Goal: Communication & Community: Share content

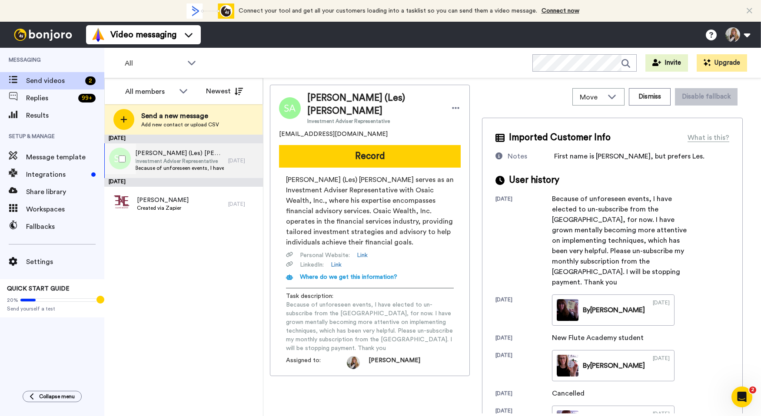
click at [219, 159] on span "Investment Adviser Representative" at bounding box center [179, 161] width 89 height 7
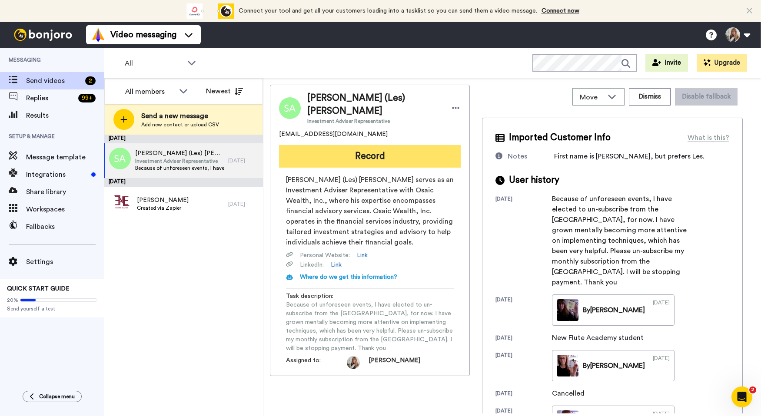
click at [312, 147] on button "Record" at bounding box center [370, 156] width 182 height 23
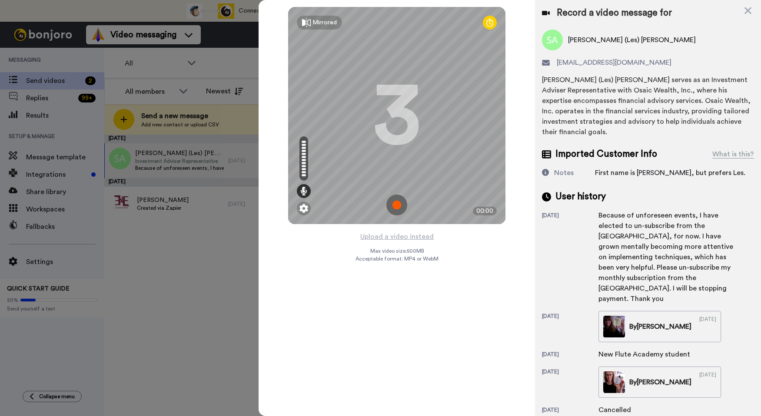
click at [392, 206] on img at bounding box center [396, 205] width 21 height 21
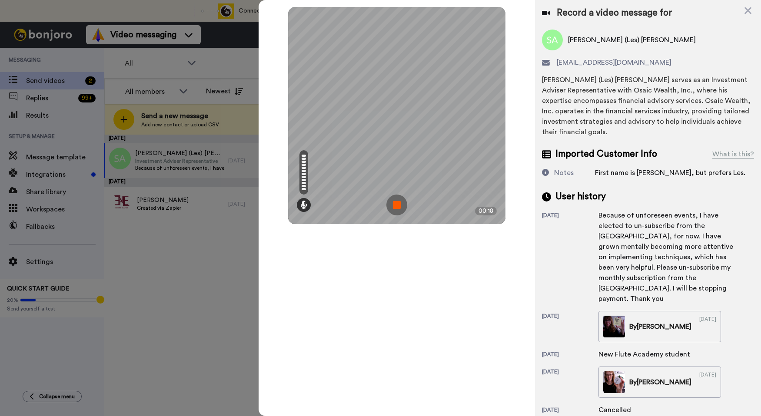
click at [395, 205] on img at bounding box center [396, 205] width 21 height 21
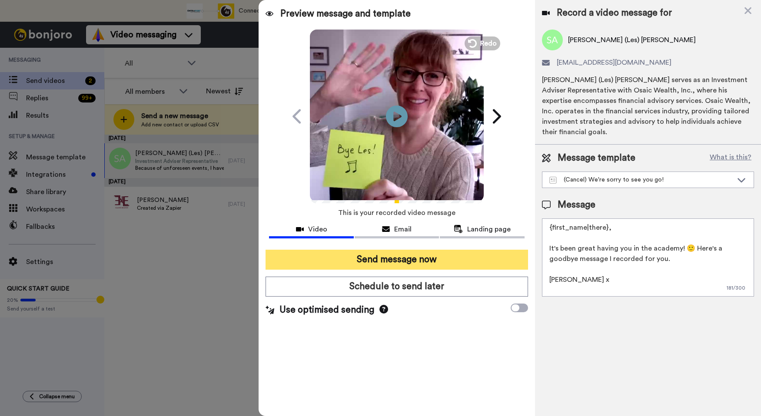
click at [411, 260] on button "Send message now" at bounding box center [397, 260] width 263 height 20
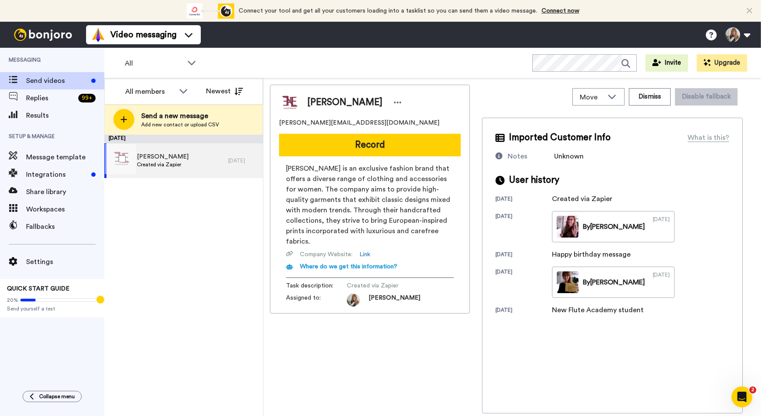
click at [173, 161] on span "Created via Zapier" at bounding box center [163, 164] width 52 height 7
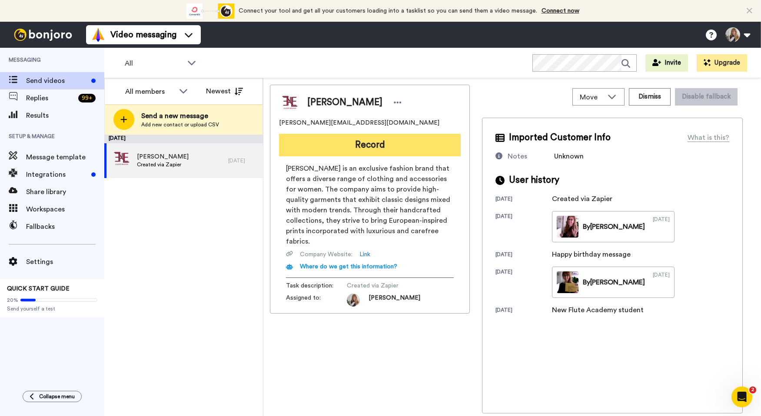
click at [328, 146] on button "Record" at bounding box center [370, 145] width 182 height 23
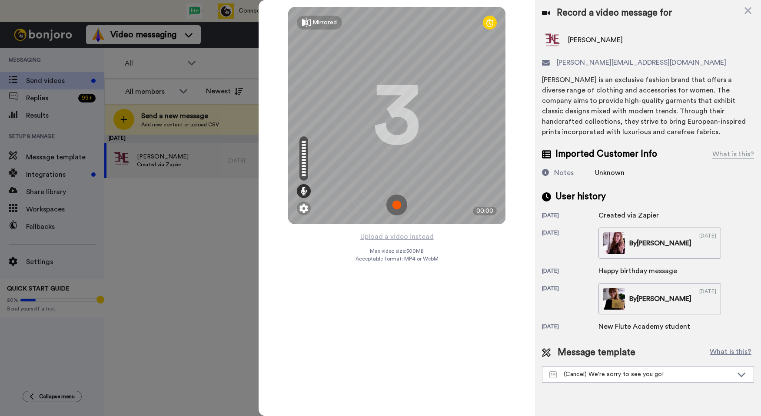
click at [400, 209] on img at bounding box center [396, 205] width 21 height 21
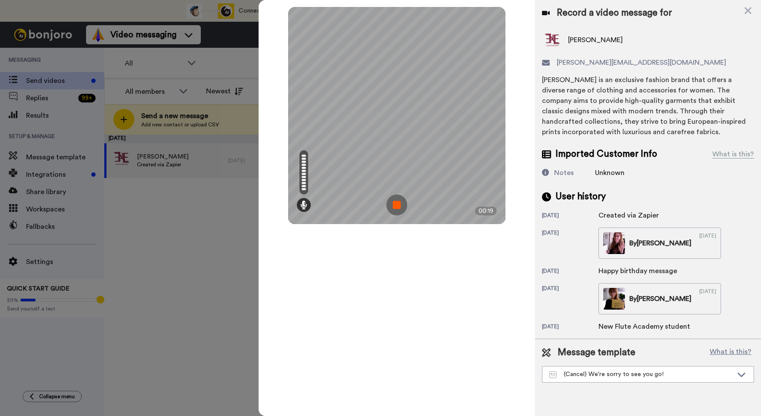
click at [400, 209] on img at bounding box center [396, 205] width 21 height 21
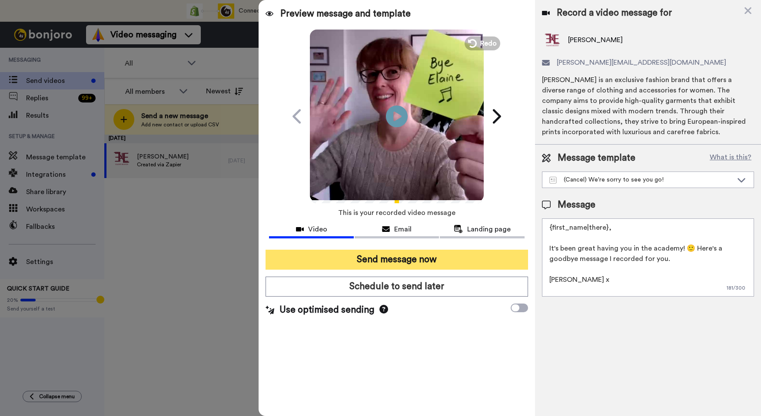
click at [410, 257] on button "Send message now" at bounding box center [397, 260] width 263 height 20
